Goal: Task Accomplishment & Management: Use online tool/utility

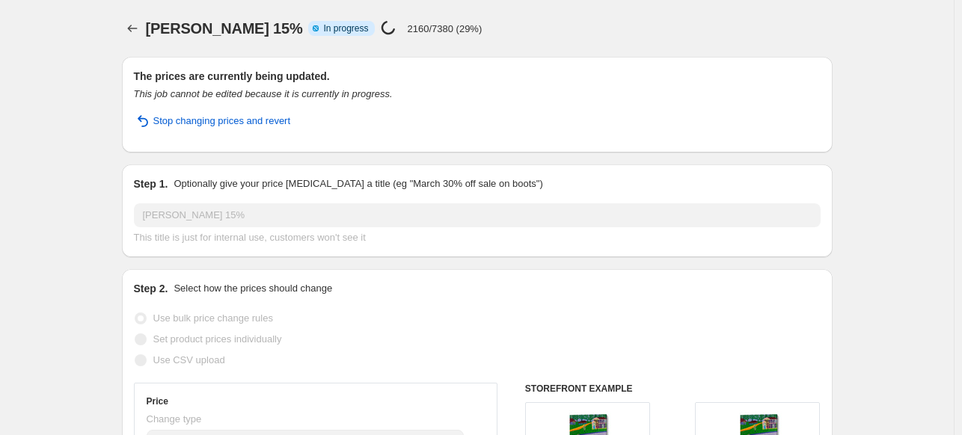
select select "percentage"
select select "collection"
click at [133, 25] on icon "Price change jobs" at bounding box center [132, 28] width 15 height 15
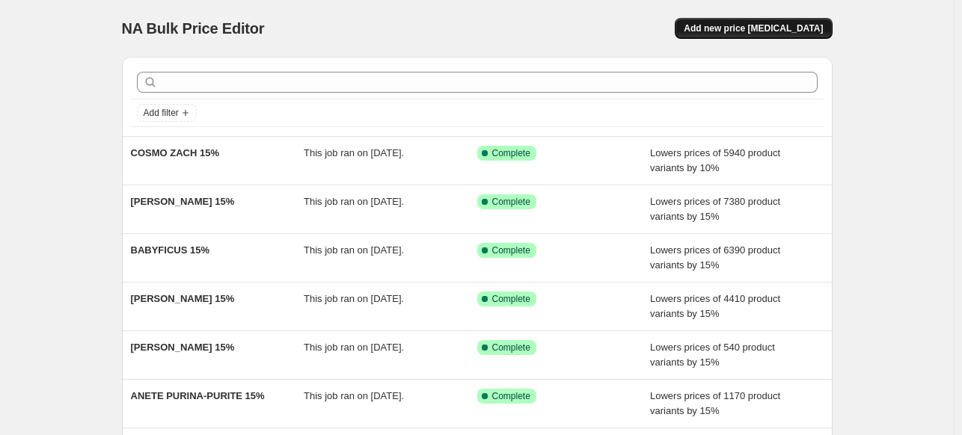
click at [736, 26] on span "Add new price [MEDICAL_DATA]" at bounding box center [752, 28] width 139 height 12
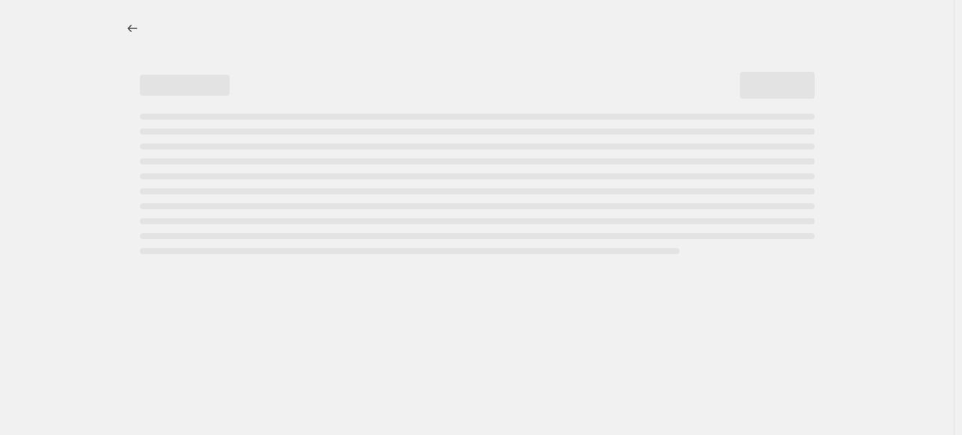
select select "percentage"
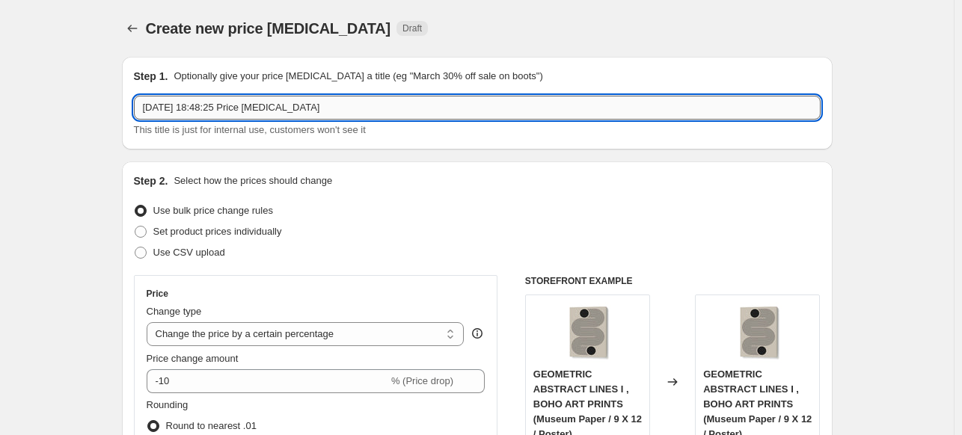
click at [482, 108] on input "13 Oct 2025, 18:48:25 Price change job" at bounding box center [477, 108] width 686 height 24
paste input "JAY STANLEY"
type input "JAY STANLEY 15%"
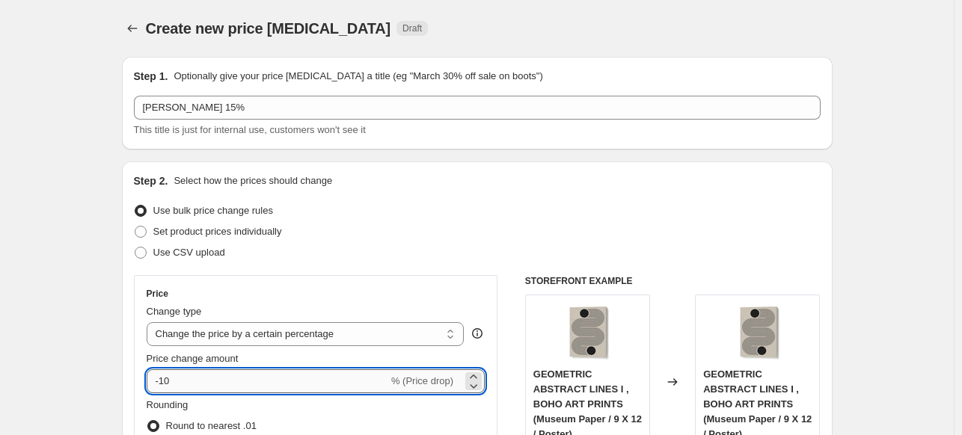
click at [227, 385] on input "-10" at bounding box center [268, 381] width 242 height 24
type input "-15"
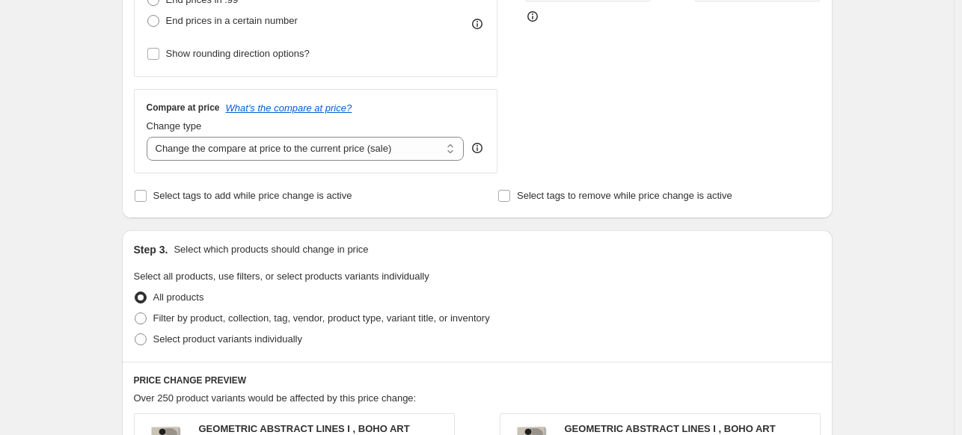
scroll to position [523, 0]
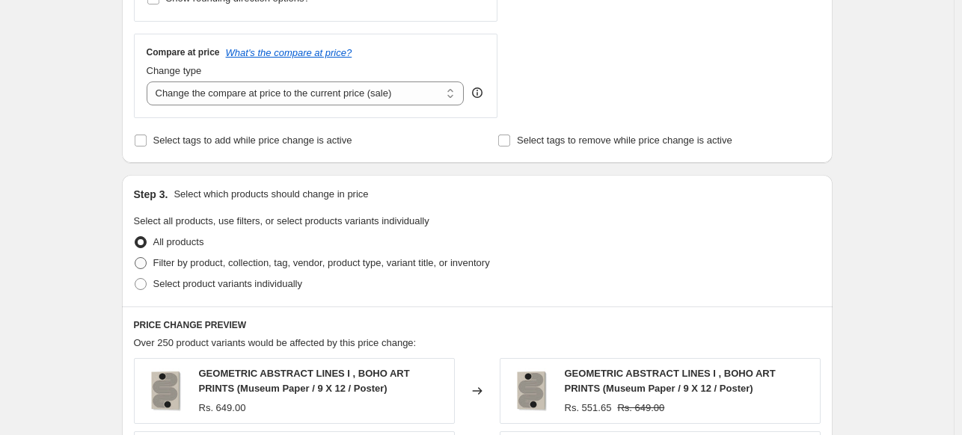
click at [206, 264] on span "Filter by product, collection, tag, vendor, product type, variant title, or inv…" at bounding box center [321, 262] width 337 height 11
click at [135, 258] on input "Filter by product, collection, tag, vendor, product type, variant title, or inv…" at bounding box center [135, 257] width 1 height 1
radio input "true"
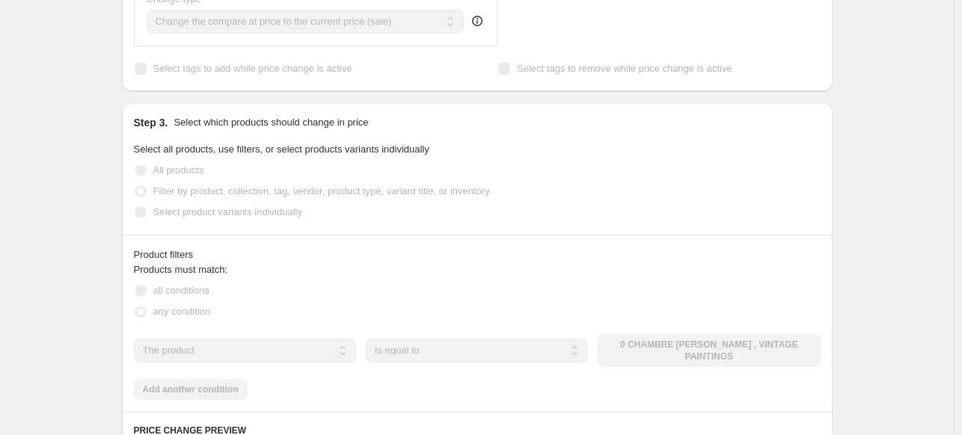
scroll to position [598, 0]
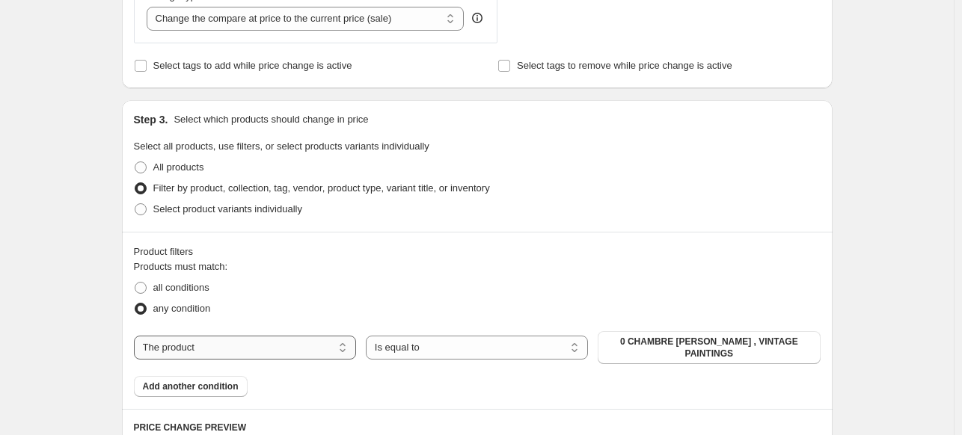
click at [319, 348] on select "The product The product's collection The product's tag The product's vendor The…" at bounding box center [245, 348] width 222 height 24
select select "collection"
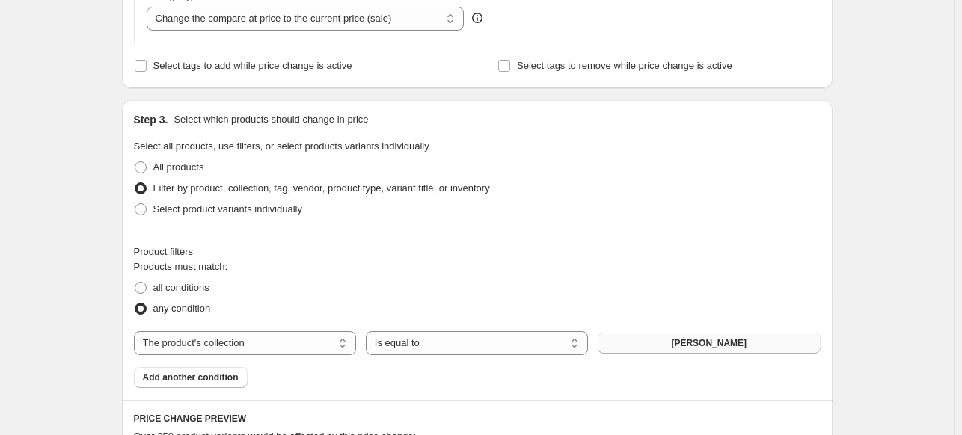
click at [690, 346] on span "ABDELKADER ALLAM" at bounding box center [709, 343] width 76 height 12
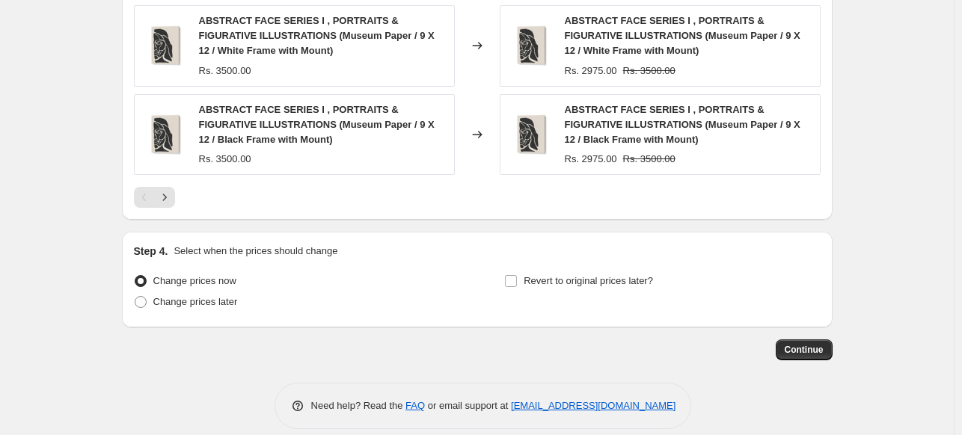
scroll to position [1325, 0]
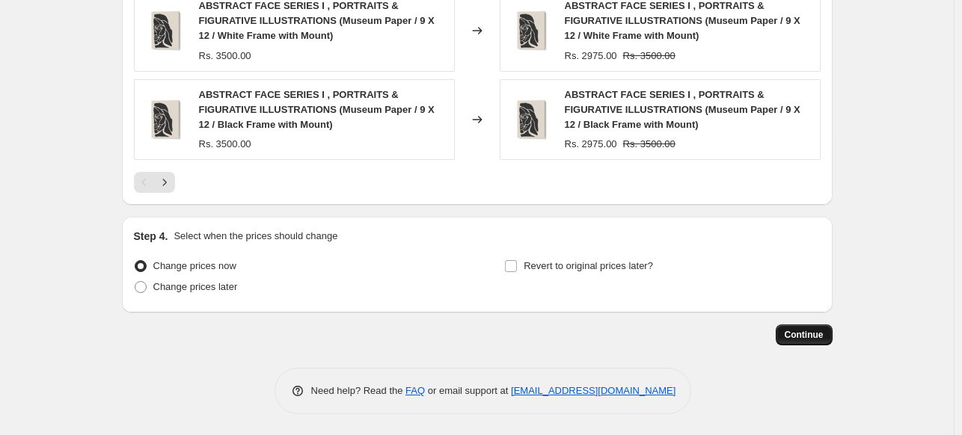
click at [805, 339] on span "Continue" at bounding box center [803, 335] width 39 height 12
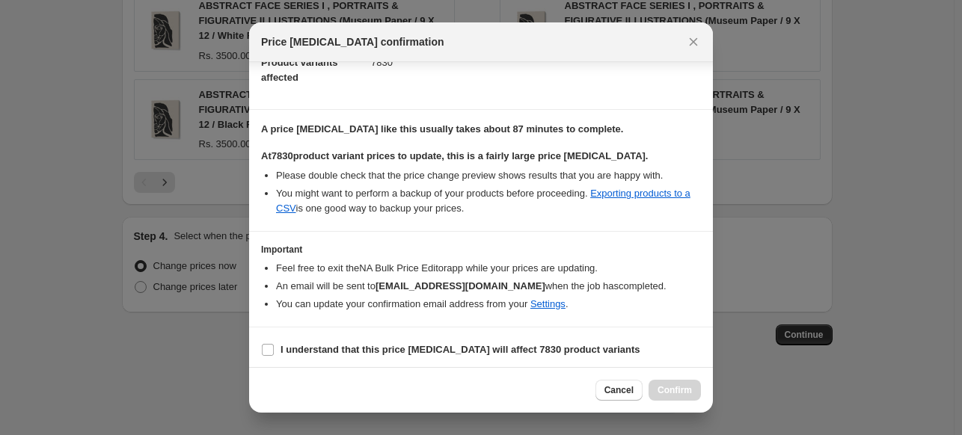
scroll to position [182, 0]
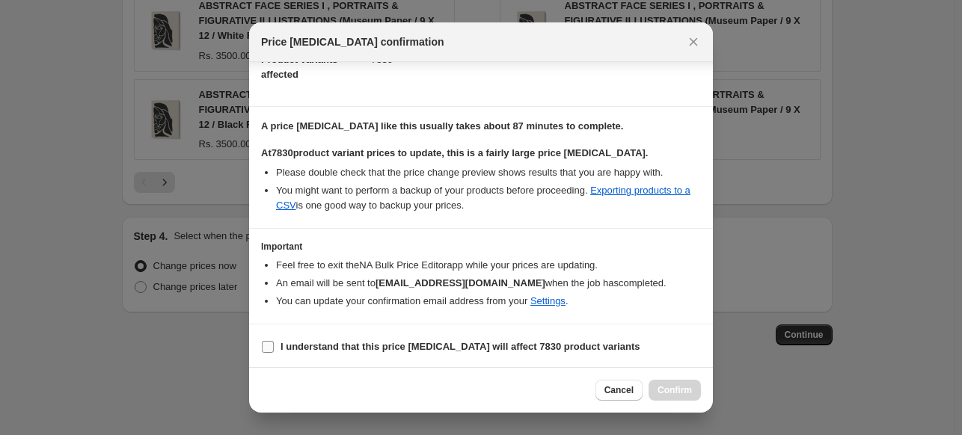
click at [491, 341] on b "I understand that this price change job will affect 7830 product variants" at bounding box center [460, 346] width 360 height 11
click at [274, 341] on input "I understand that this price change job will affect 7830 product variants" at bounding box center [268, 347] width 12 height 12
checkbox input "true"
click at [666, 391] on span "Confirm" at bounding box center [674, 390] width 34 height 12
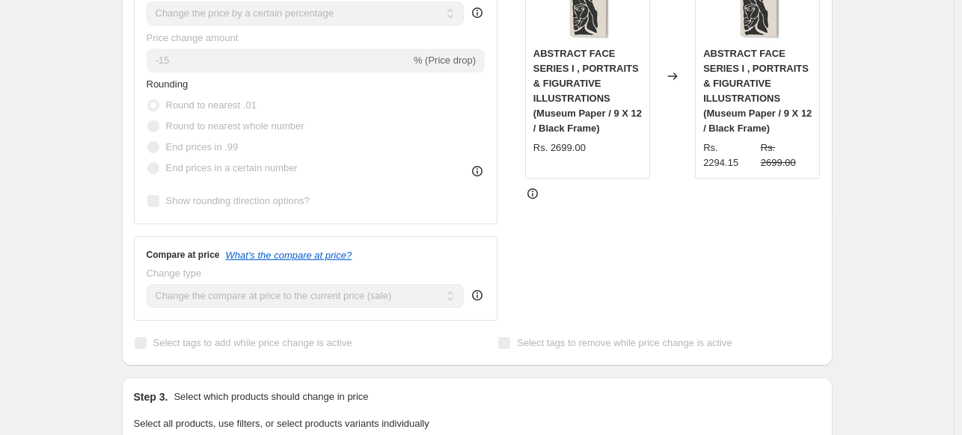
scroll to position [392, 0]
